Goal: Task Accomplishment & Management: Manage account settings

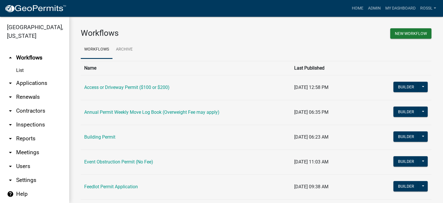
click at [98, 140] on td "Building Permit" at bounding box center [186, 137] width 210 height 25
click at [97, 138] on link "Building Permit" at bounding box center [99, 136] width 31 height 5
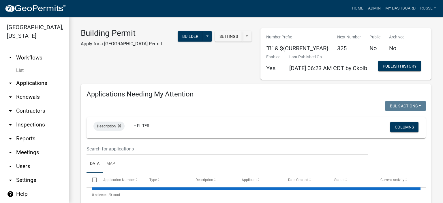
select select "2: 50"
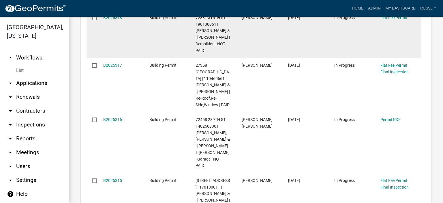
scroll to position [432, 0]
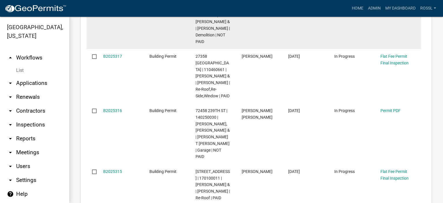
click at [110, 11] on link "B2025318" at bounding box center [112, 8] width 19 height 5
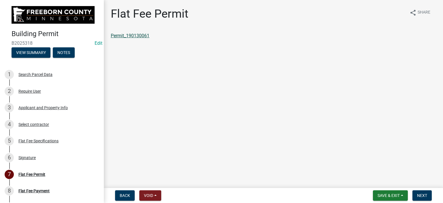
click at [133, 37] on link "Permit_190130061" at bounding box center [130, 35] width 39 height 5
click at [383, 197] on span "Save & Exit" at bounding box center [388, 195] width 22 height 5
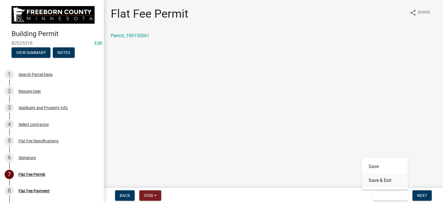
click at [368, 180] on button "Save & Exit" at bounding box center [385, 180] width 46 height 14
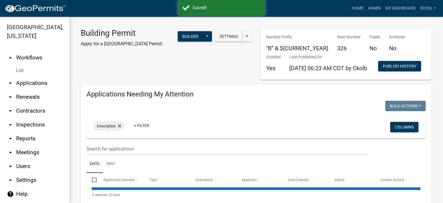
select select "2: 50"
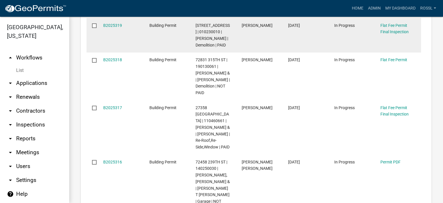
scroll to position [432, 0]
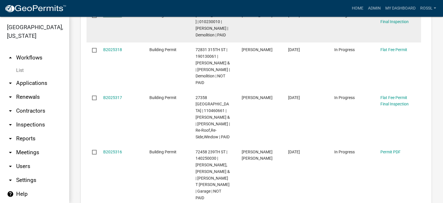
click at [107, 18] on link "B2025319" at bounding box center [112, 15] width 19 height 5
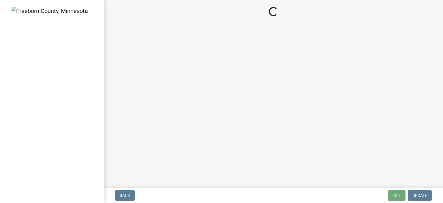
select select "3613e5d6-c0da-40a7-83d4-d5638b2e6124"
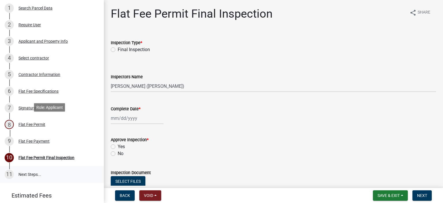
scroll to position [115, 0]
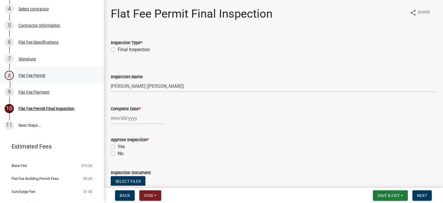
click at [33, 75] on div "Flat Fee Permit" at bounding box center [31, 75] width 27 height 4
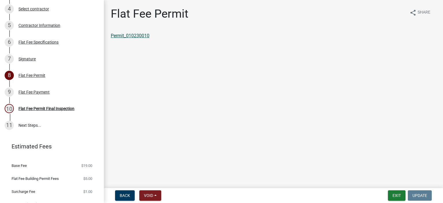
click at [146, 38] on link "Permit_010230010" at bounding box center [130, 35] width 39 height 5
click at [33, 90] on div "Flat Fee Payment" at bounding box center [33, 92] width 31 height 4
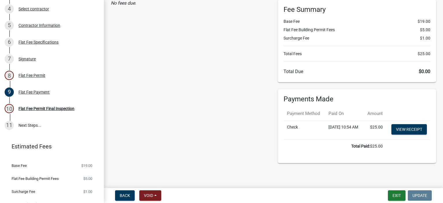
scroll to position [45, 0]
click at [53, 110] on div "10 Flat Fee Permit Final Inspection" at bounding box center [50, 108] width 90 height 9
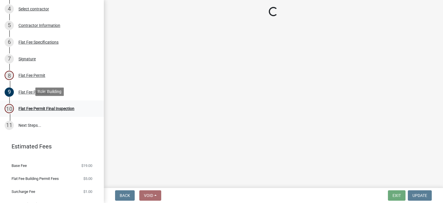
scroll to position [0, 0]
select select "3613e5d6-c0da-40a7-83d4-d5638b2e6124"
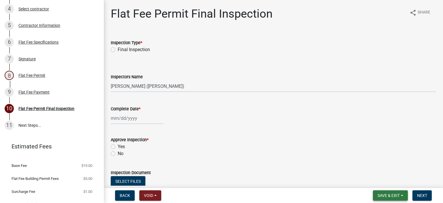
click at [386, 196] on span "Save & Exit" at bounding box center [388, 195] width 22 height 5
click at [385, 181] on button "Save & Exit" at bounding box center [385, 180] width 46 height 14
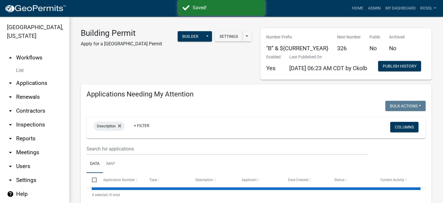
select select "2: 50"
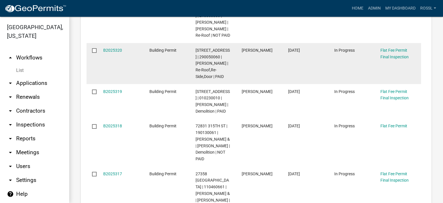
scroll to position [375, 0]
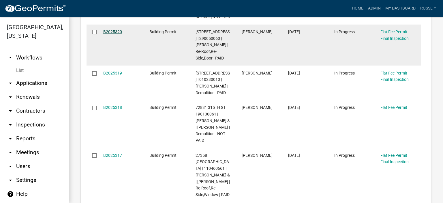
click at [110, 34] on link "B2025320" at bounding box center [112, 31] width 19 height 5
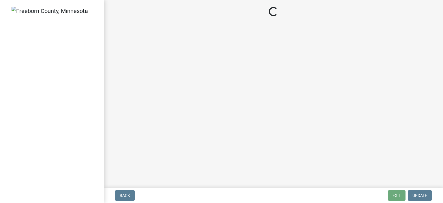
select select "3613e5d6-c0da-40a7-83d4-d5638b2e6124"
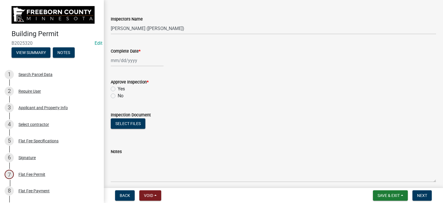
scroll to position [107, 0]
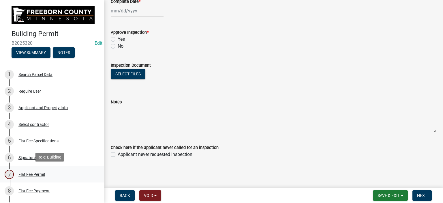
click at [31, 174] on div "Flat Fee Permit" at bounding box center [31, 174] width 27 height 4
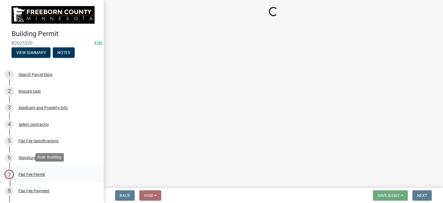
scroll to position [0, 0]
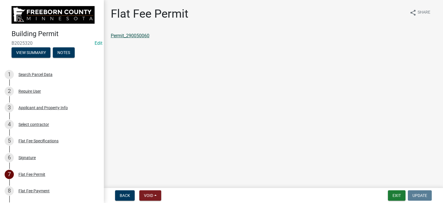
click at [140, 37] on link "Permit_290050060" at bounding box center [130, 35] width 39 height 5
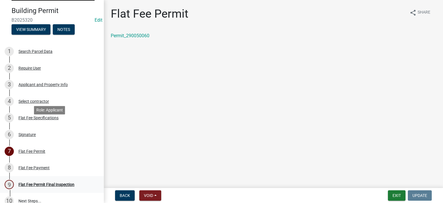
scroll to position [58, 0]
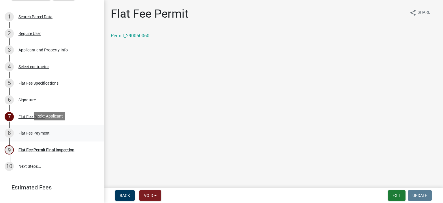
click at [21, 133] on div "Flat Fee Payment" at bounding box center [33, 133] width 31 height 4
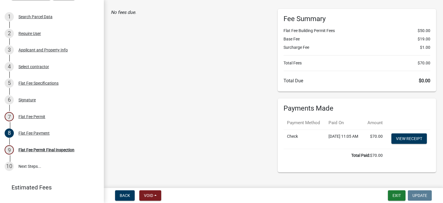
scroll to position [0, 0]
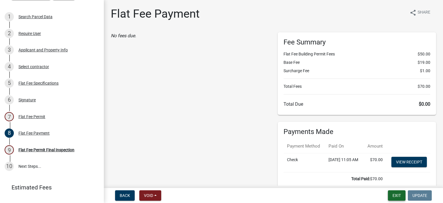
click at [401, 194] on button "Exit" at bounding box center [397, 195] width 18 height 10
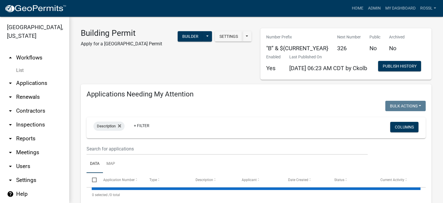
select select "2: 50"
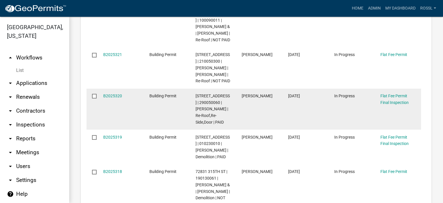
scroll to position [346, 0]
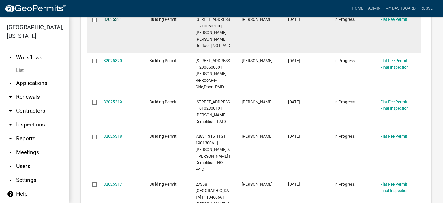
click at [115, 22] on link "B2025321" at bounding box center [112, 19] width 19 height 5
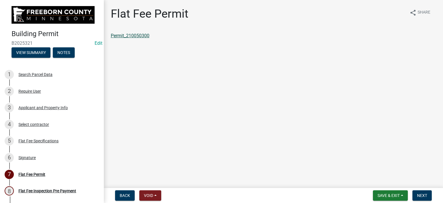
click at [135, 37] on link "Permit_210050300" at bounding box center [130, 35] width 39 height 5
click at [385, 193] on button "Save & Exit" at bounding box center [390, 195] width 35 height 10
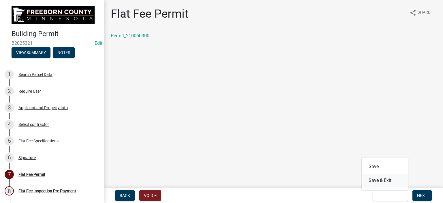
click at [383, 182] on button "Save & Exit" at bounding box center [385, 180] width 46 height 14
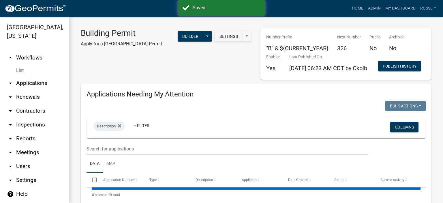
select select "2: 50"
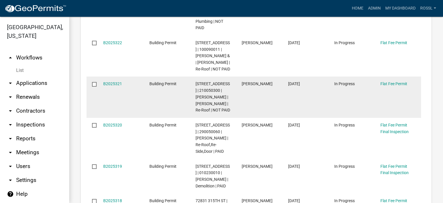
scroll to position [288, 0]
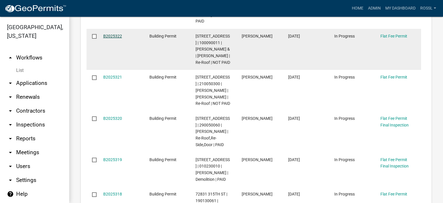
click at [114, 38] on link "B2025322" at bounding box center [112, 36] width 19 height 5
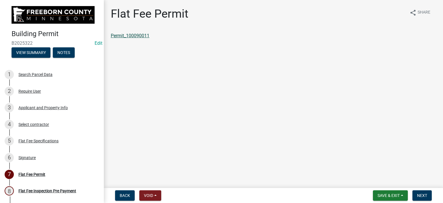
click at [133, 36] on link "Permit_100090011" at bounding box center [130, 35] width 39 height 5
click at [385, 196] on span "Save & Exit" at bounding box center [388, 195] width 22 height 5
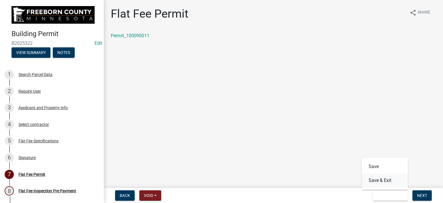
click at [382, 184] on button "Save & Exit" at bounding box center [385, 180] width 46 height 14
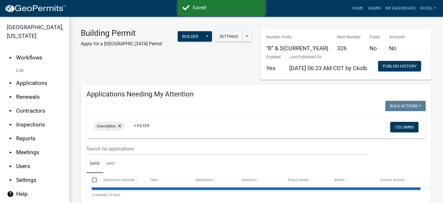
select select "2: 50"
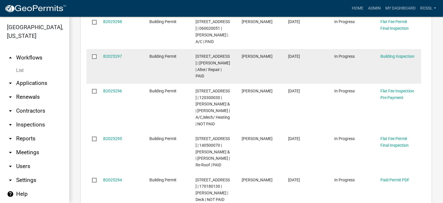
scroll to position [1240, 0]
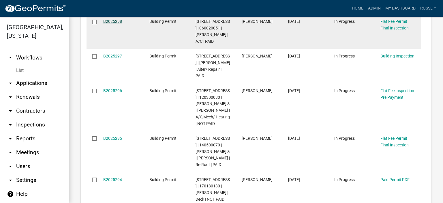
click at [117, 24] on link "B2025298" at bounding box center [112, 21] width 19 height 5
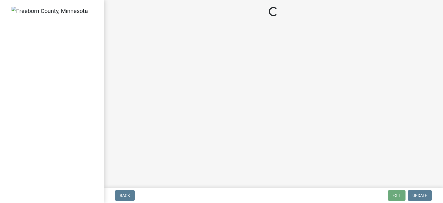
select select "3613e5d6-c0da-40a7-83d4-d5638b2e6124"
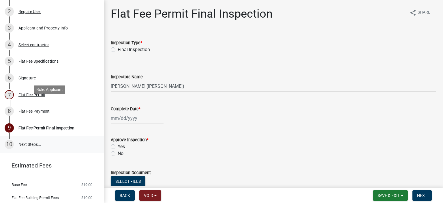
scroll to position [86, 0]
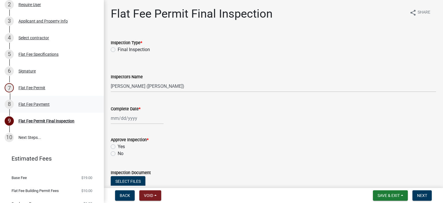
click at [37, 105] on div "Flat Fee Payment" at bounding box center [33, 104] width 31 height 4
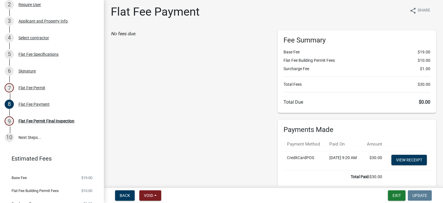
scroll to position [0, 0]
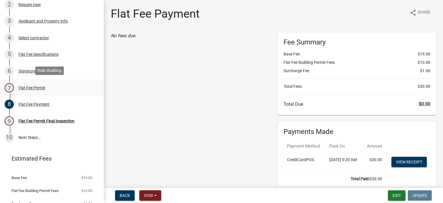
click at [37, 87] on div "Flat Fee Permit" at bounding box center [31, 88] width 27 height 4
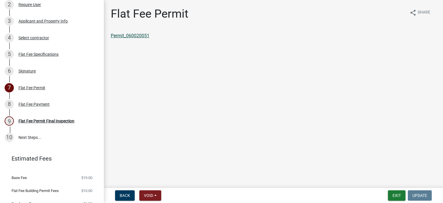
click at [139, 38] on link "Permit_060020051" at bounding box center [130, 35] width 39 height 5
click at [396, 196] on button "Exit" at bounding box center [397, 195] width 18 height 10
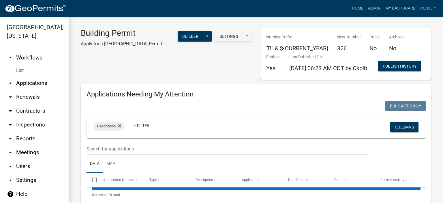
select select "2: 50"
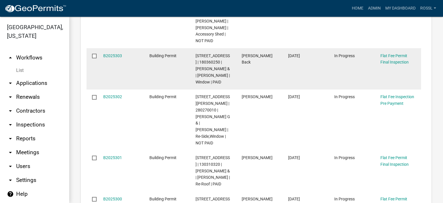
scroll to position [1028, 0]
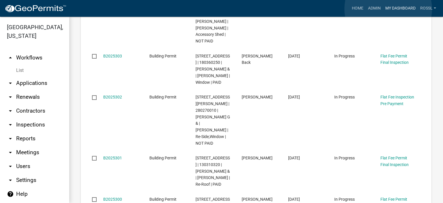
click at [388, 9] on link "My Dashboard" at bounding box center [400, 8] width 35 height 11
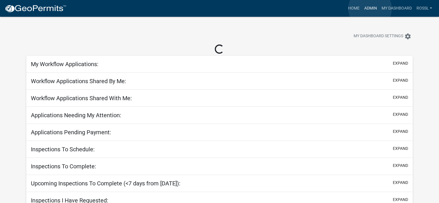
click at [370, 9] on link "Admin" at bounding box center [369, 8] width 17 height 11
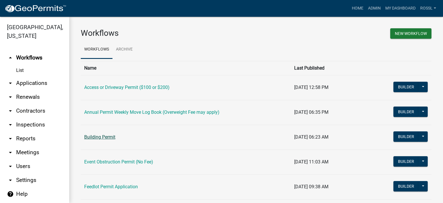
click at [107, 137] on link "Building Permit" at bounding box center [99, 136] width 31 height 5
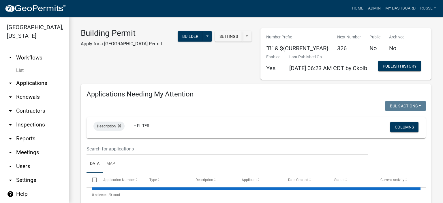
select select "2: 50"
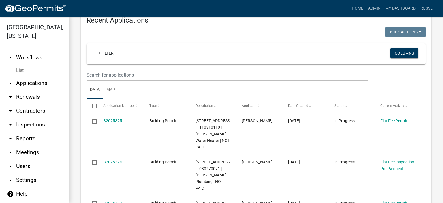
select select "2: 50"
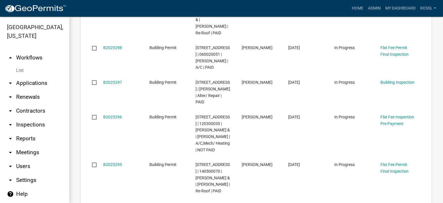
scroll to position [3605, 0]
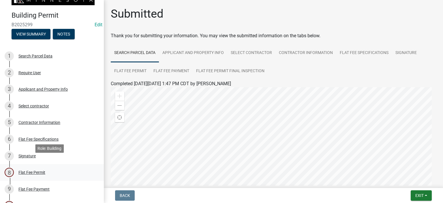
scroll to position [29, 0]
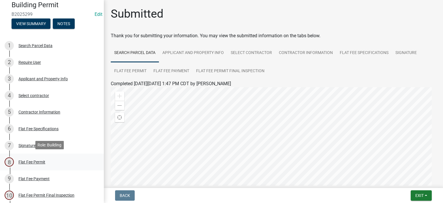
click at [33, 160] on div "Flat Fee Permit" at bounding box center [31, 162] width 27 height 4
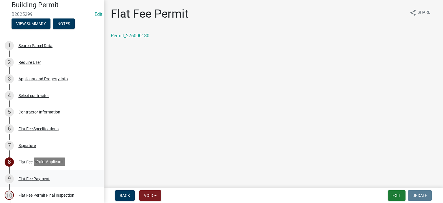
click at [33, 178] on div "Flat Fee Payment" at bounding box center [33, 178] width 31 height 4
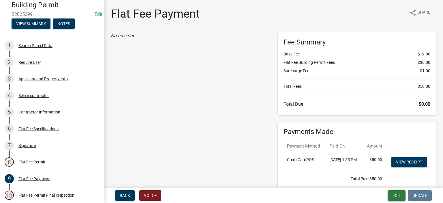
click at [393, 193] on button "Exit" at bounding box center [397, 195] width 18 height 10
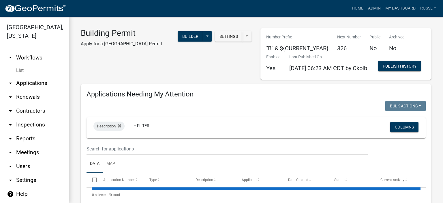
select select "2: 50"
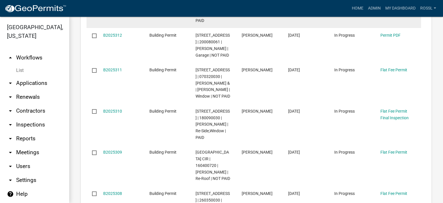
scroll to position [692, 0]
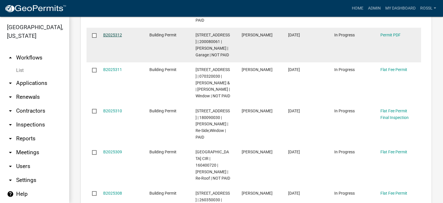
click at [108, 37] on link "B2025312" at bounding box center [112, 35] width 19 height 5
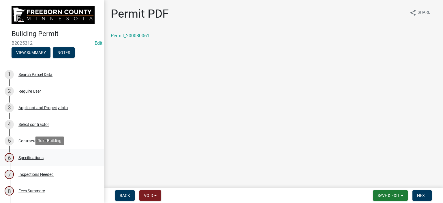
click at [28, 155] on div "Specifications" at bounding box center [30, 157] width 25 height 4
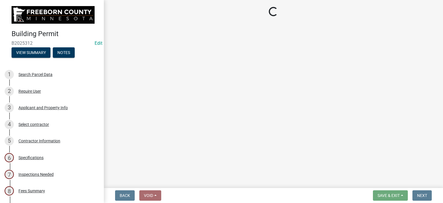
select select "cf5e982a-8fde-449d-bcd8-be8cdfb99374"
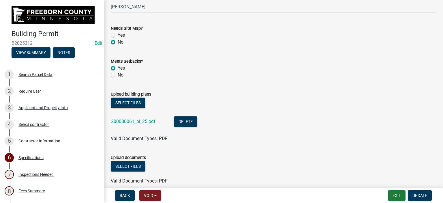
scroll to position [663, 0]
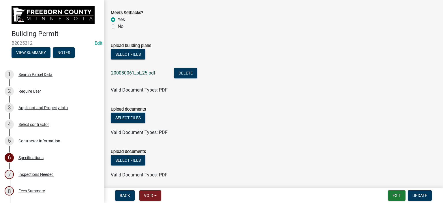
click at [137, 71] on link "200080061_bl_25.pdf" at bounding box center [133, 72] width 44 height 5
click at [396, 196] on button "Exit" at bounding box center [397, 195] width 18 height 10
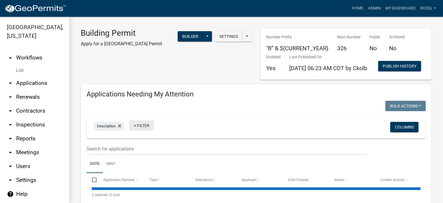
select select "2: 50"
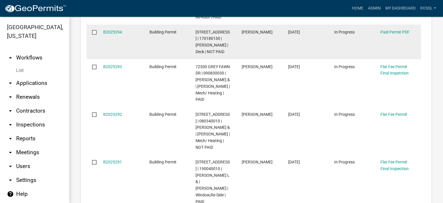
scroll to position [1326, 0]
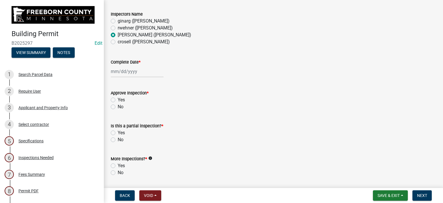
scroll to position [58, 0]
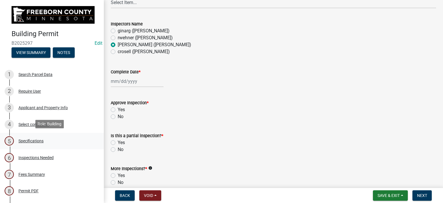
click at [26, 142] on div "Specifications" at bounding box center [30, 141] width 25 height 4
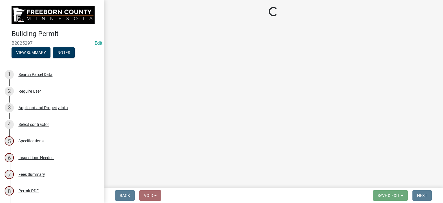
select select "cf5e982a-8fde-449d-bcd8-be8cdfb99374"
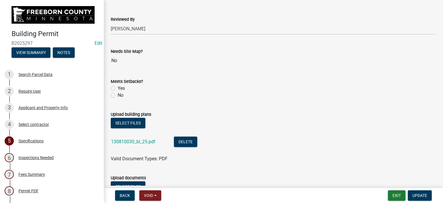
scroll to position [634, 0]
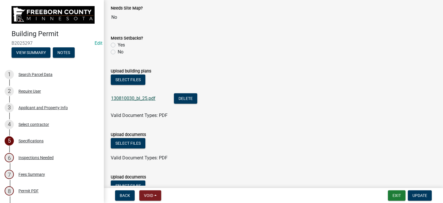
click at [130, 99] on link "130810030_bl_25.pdf" at bounding box center [133, 97] width 44 height 5
click at [393, 193] on button "Exit" at bounding box center [397, 195] width 18 height 10
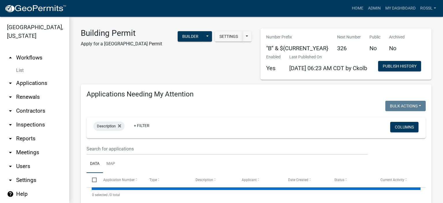
select select "2: 50"
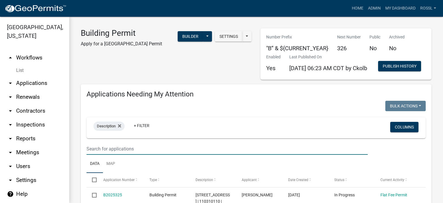
click at [118, 155] on input "text" at bounding box center [226, 149] width 281 height 12
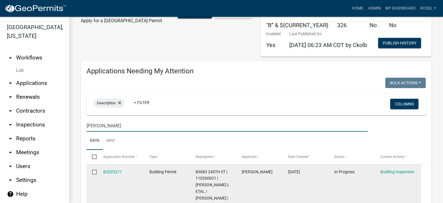
scroll to position [58, 0]
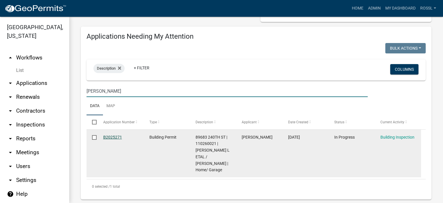
type input "[PERSON_NAME]"
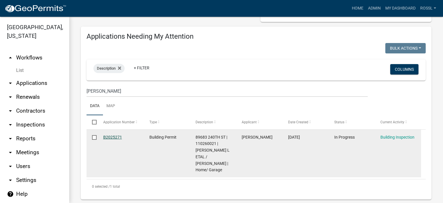
click at [118, 139] on link "B2025271" at bounding box center [112, 137] width 19 height 5
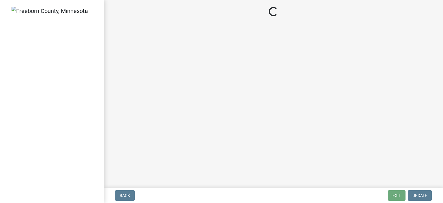
select select "8db2c0cf-3181-45d2-8b43-567b2b747cb3"
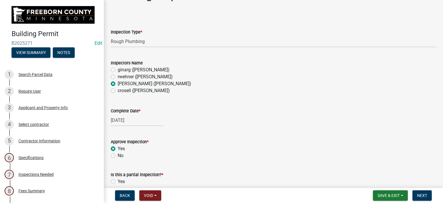
scroll to position [29, 0]
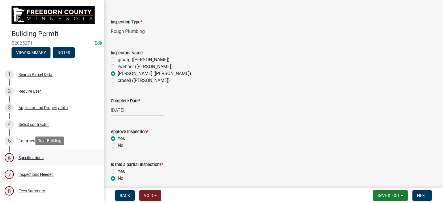
click at [43, 158] on div "Specifications" at bounding box center [30, 157] width 25 height 4
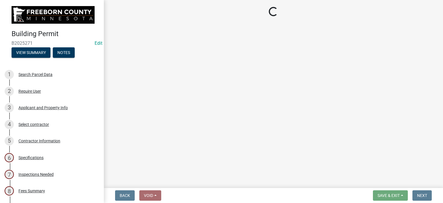
select select "cf5e982a-8fde-449d-bcd8-be8cdfb99374"
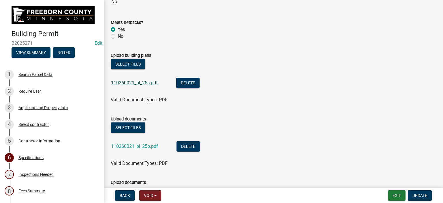
scroll to position [634, 0]
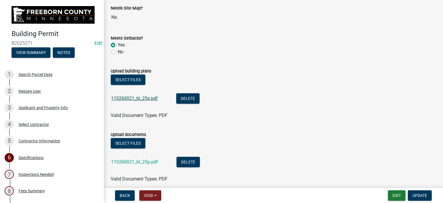
click at [151, 100] on link "110260021_bl_25s.pdf" at bounding box center [134, 97] width 47 height 5
click at [145, 161] on link "110260021_bl_25p.pdf" at bounding box center [134, 161] width 47 height 5
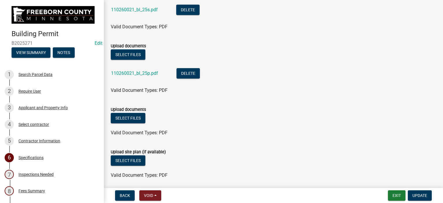
scroll to position [714, 0]
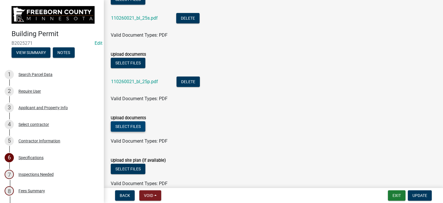
click at [137, 128] on button "Select files" at bounding box center [128, 126] width 35 height 10
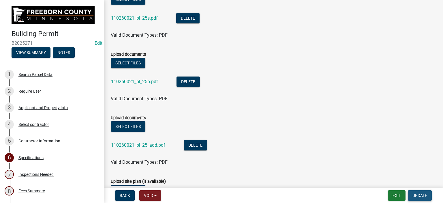
click at [417, 196] on span "Update" at bounding box center [419, 195] width 15 height 5
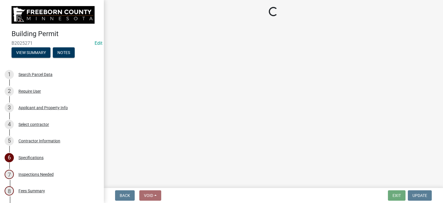
select select "8db2c0cf-3181-45d2-8b43-567b2b747cb3"
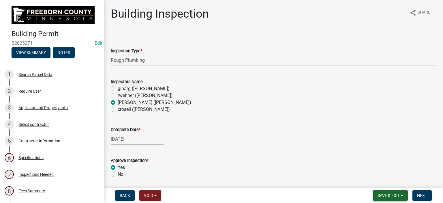
click at [399, 193] on button "Save & Exit" at bounding box center [390, 195] width 35 height 10
click at [391, 183] on button "Save & Exit" at bounding box center [385, 180] width 46 height 14
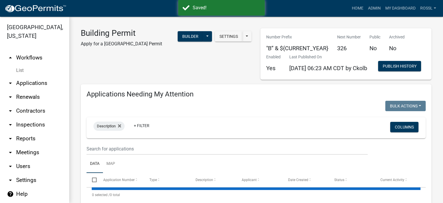
select select "2: 50"
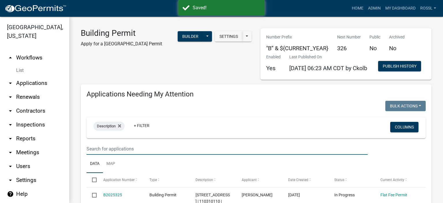
click at [130, 155] on input "text" at bounding box center [226, 149] width 281 height 12
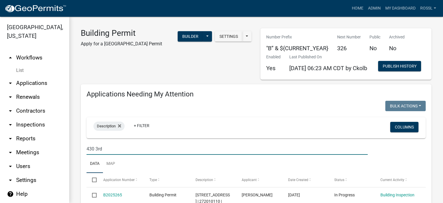
type input "430 3rd"
click at [174, 173] on ul "Data Map" at bounding box center [255, 164] width 339 height 18
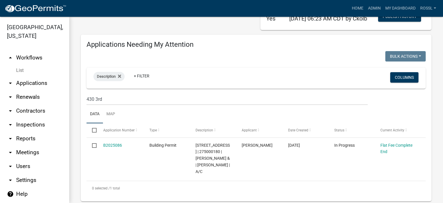
scroll to position [86, 0]
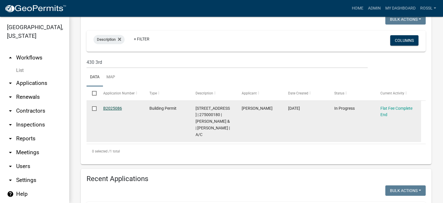
click at [112, 110] on link "B2025086" at bounding box center [112, 108] width 19 height 5
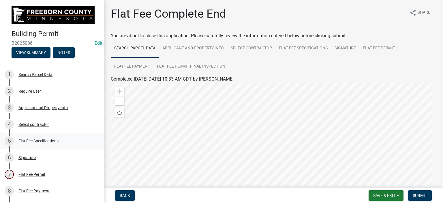
click at [37, 141] on div "Flat Fee Specifications" at bounding box center [38, 141] width 40 height 4
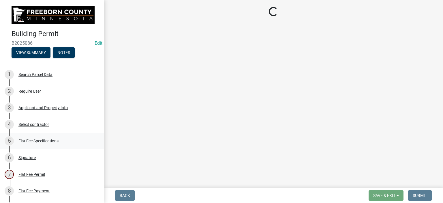
select select "cf5e982a-8fde-449d-bcd8-be8cdfb99374"
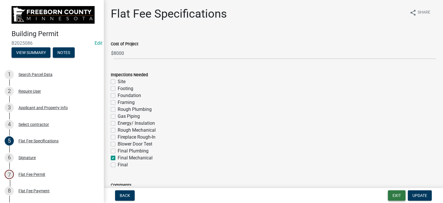
click at [399, 193] on button "Exit" at bounding box center [397, 195] width 18 height 10
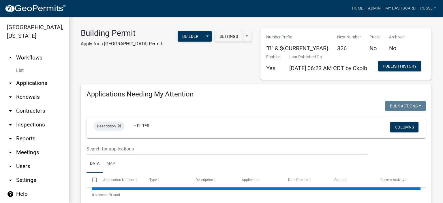
select select "2: 50"
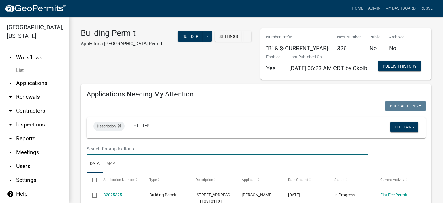
click at [114, 155] on input "text" at bounding box center [226, 149] width 281 height 12
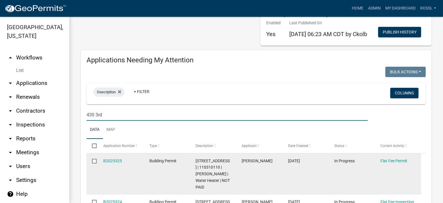
scroll to position [58, 0]
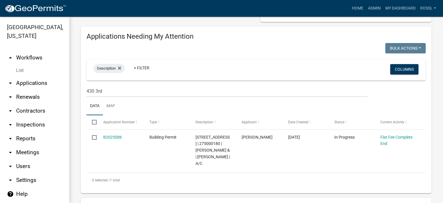
click at [148, 115] on ul "Data Map" at bounding box center [255, 106] width 339 height 18
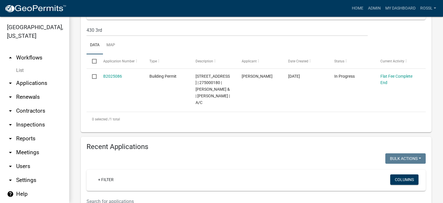
scroll to position [0, 0]
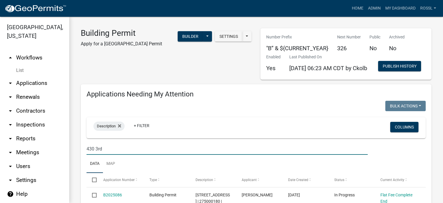
click at [105, 155] on input "430 3rd" at bounding box center [226, 149] width 281 height 12
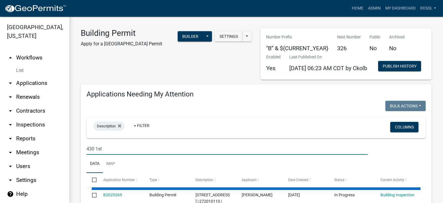
type input "430 1st"
click at [145, 173] on ul "Data Map" at bounding box center [255, 164] width 339 height 18
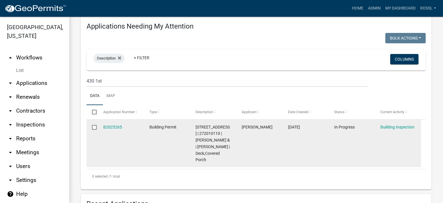
scroll to position [115, 0]
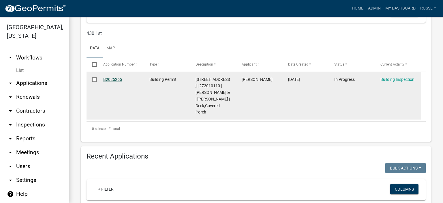
click at [108, 82] on link "B2025265" at bounding box center [112, 79] width 19 height 5
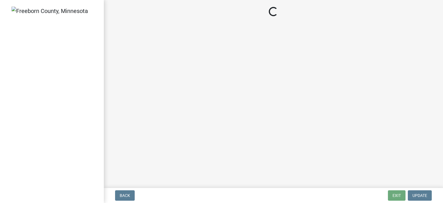
select select "306567ba-5481-4577-869f-56a75bb08b28"
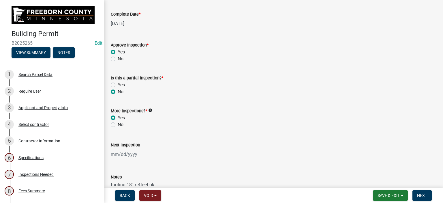
scroll to position [200, 0]
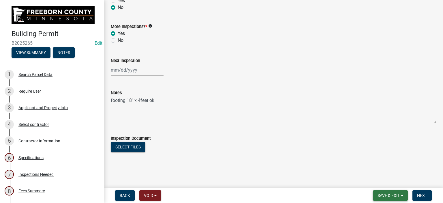
click at [396, 197] on button "Save & Exit" at bounding box center [390, 195] width 35 height 10
click at [388, 181] on button "Save & Exit" at bounding box center [385, 180] width 46 height 14
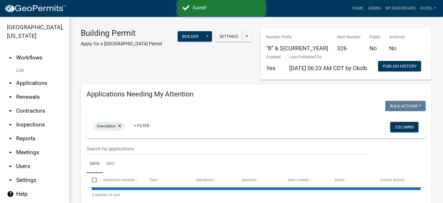
select select "2: 50"
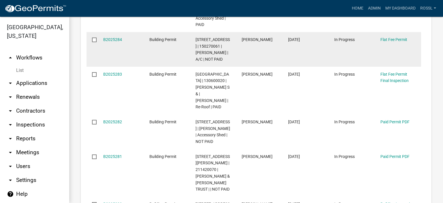
scroll to position [1989, 0]
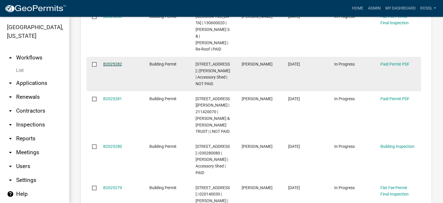
click at [111, 66] on link "B2025282" at bounding box center [112, 64] width 19 height 5
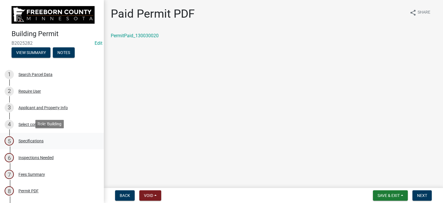
click at [31, 141] on div "Specifications" at bounding box center [30, 141] width 25 height 4
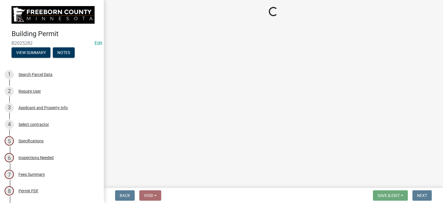
select select "cf5e982a-8fde-449d-bcd8-be8cdfb99374"
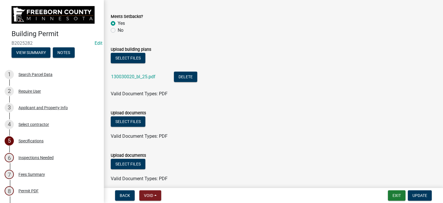
scroll to position [663, 0]
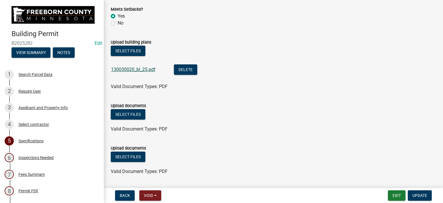
click at [125, 70] on link "130030020_bl_25.pdf" at bounding box center [133, 69] width 44 height 5
click at [396, 193] on button "Exit" at bounding box center [397, 195] width 18 height 10
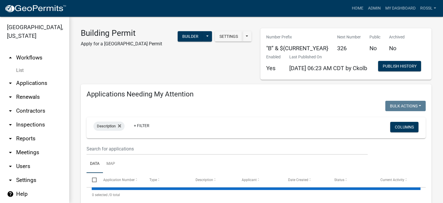
select select "2: 50"
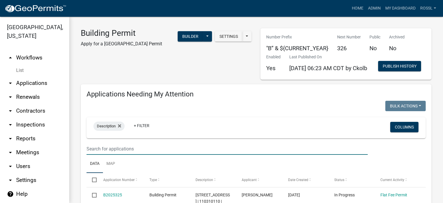
click at [125, 155] on input "text" at bounding box center [226, 149] width 281 height 12
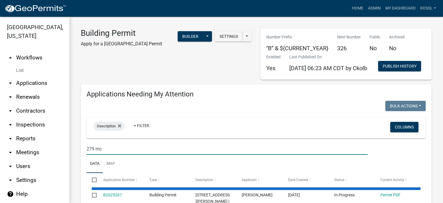
type input "279 mc"
click at [143, 173] on ul "Data Map" at bounding box center [255, 164] width 339 height 18
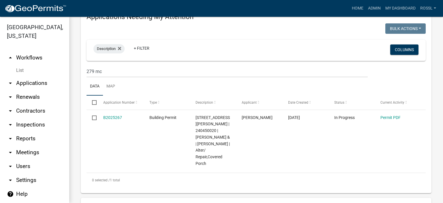
scroll to position [173, 0]
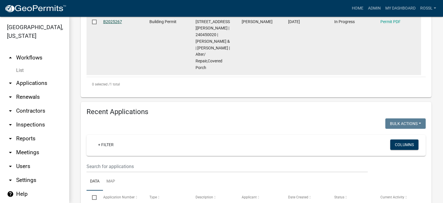
click at [112, 24] on link "B2025267" at bounding box center [112, 21] width 19 height 5
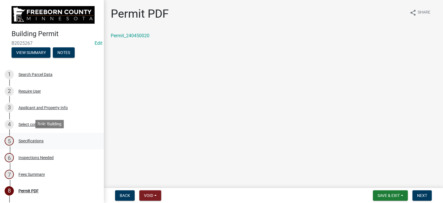
click at [23, 139] on div "Specifications" at bounding box center [30, 141] width 25 height 4
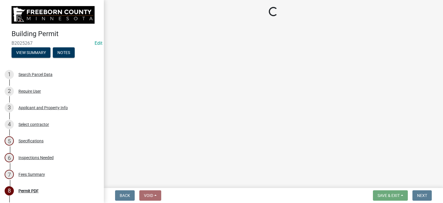
select select "cf5e982a-8fde-449d-bcd8-be8cdfb99374"
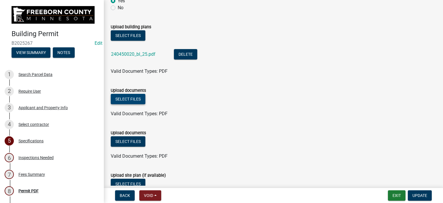
scroll to position [692, 0]
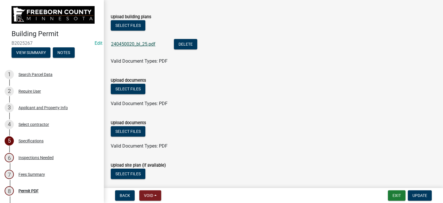
click at [131, 45] on link "240450020_bl_25.pdf" at bounding box center [133, 43] width 44 height 5
click at [134, 89] on button "Select files" at bounding box center [128, 89] width 35 height 10
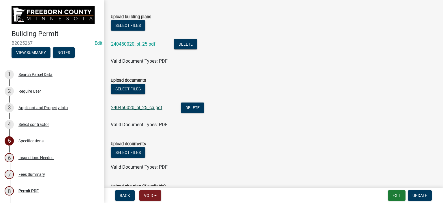
click at [134, 107] on link "240450020_bl_25_ca.pdf" at bounding box center [136, 107] width 51 height 5
click at [319, 116] on li "240450020_bl_25_ca.pdf Delete" at bounding box center [273, 108] width 325 height 21
click at [414, 196] on span "Update" at bounding box center [419, 195] width 15 height 5
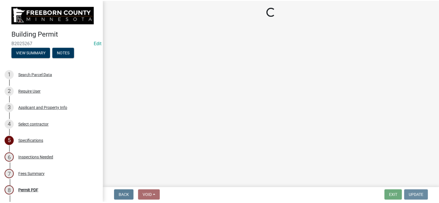
scroll to position [0, 0]
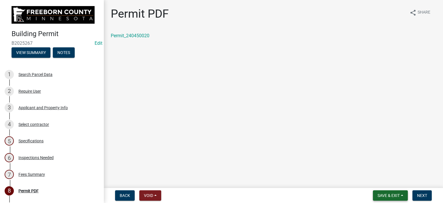
click at [400, 196] on button "Save & Exit" at bounding box center [390, 195] width 35 height 10
click at [389, 183] on button "Save & Exit" at bounding box center [385, 180] width 46 height 14
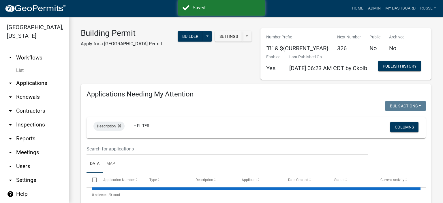
select select "2: 50"
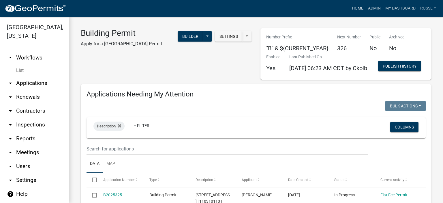
click at [355, 10] on link "Home" at bounding box center [357, 8] width 16 height 11
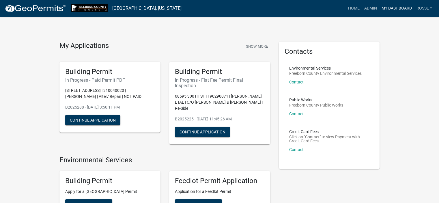
click at [394, 10] on link "My Dashboard" at bounding box center [396, 8] width 35 height 11
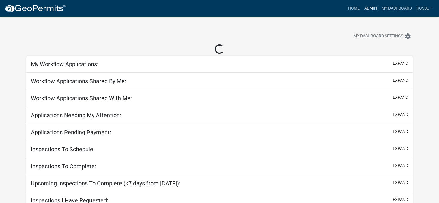
click at [366, 9] on link "Admin" at bounding box center [369, 8] width 17 height 11
select select "2: 50"
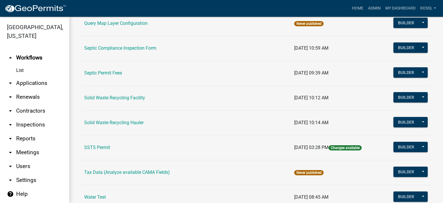
scroll to position [346, 0]
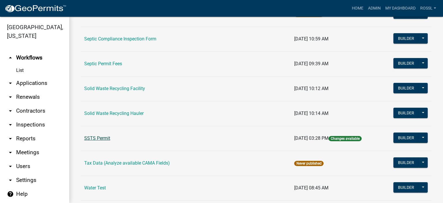
click at [102, 139] on link "SSTS Permit" at bounding box center [97, 137] width 26 height 5
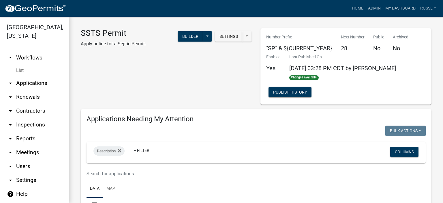
select select "2: 50"
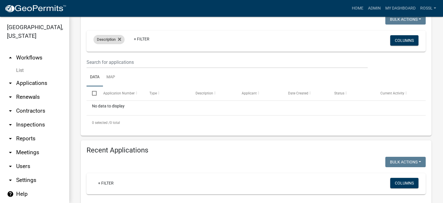
scroll to position [86, 0]
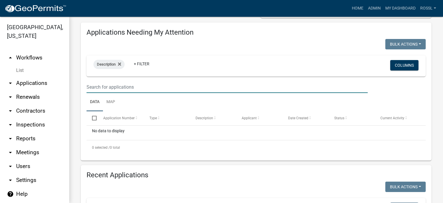
click at [109, 88] on input "text" at bounding box center [226, 87] width 281 height 12
click at [138, 104] on ul "Data Map" at bounding box center [255, 102] width 339 height 18
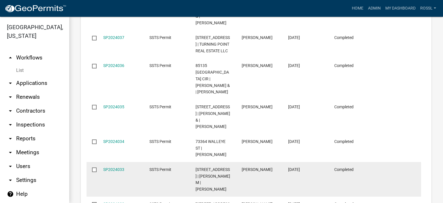
scroll to position [1701, 0]
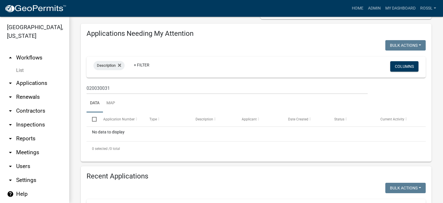
scroll to position [72, 0]
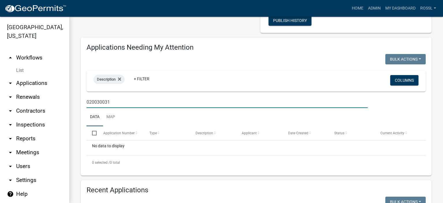
click at [121, 97] on input "020030031" at bounding box center [226, 102] width 281 height 12
type input "0"
type input "15782"
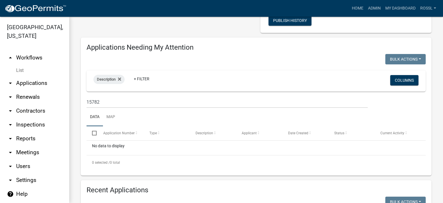
click at [142, 116] on ul "Data Map" at bounding box center [255, 117] width 339 height 18
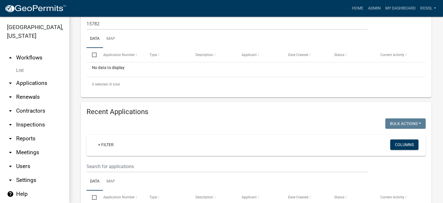
scroll to position [187, 0]
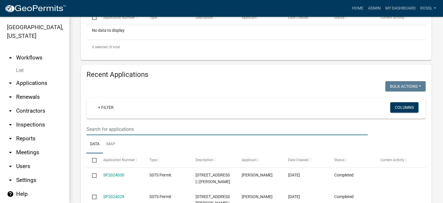
click at [126, 130] on input "text" at bounding box center [226, 129] width 281 height 12
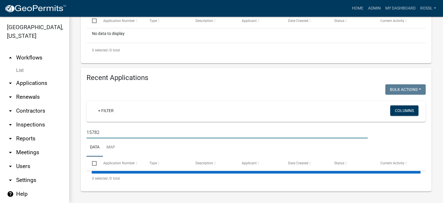
type input "15782"
click at [142, 138] on ul "Data Map" at bounding box center [255, 147] width 339 height 18
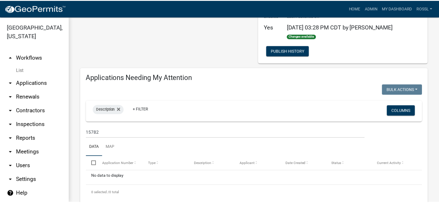
scroll to position [0, 0]
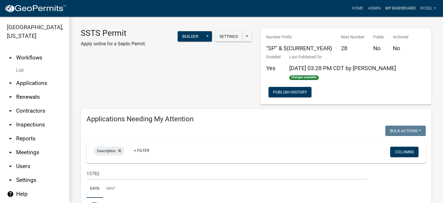
click at [407, 11] on link "My Dashboard" at bounding box center [400, 8] width 35 height 11
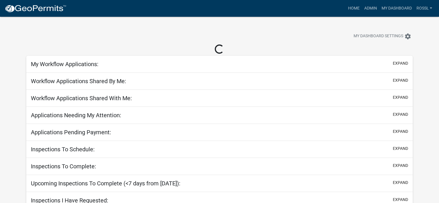
select select "2: 50"
